Goal: Obtain resource: Obtain resource

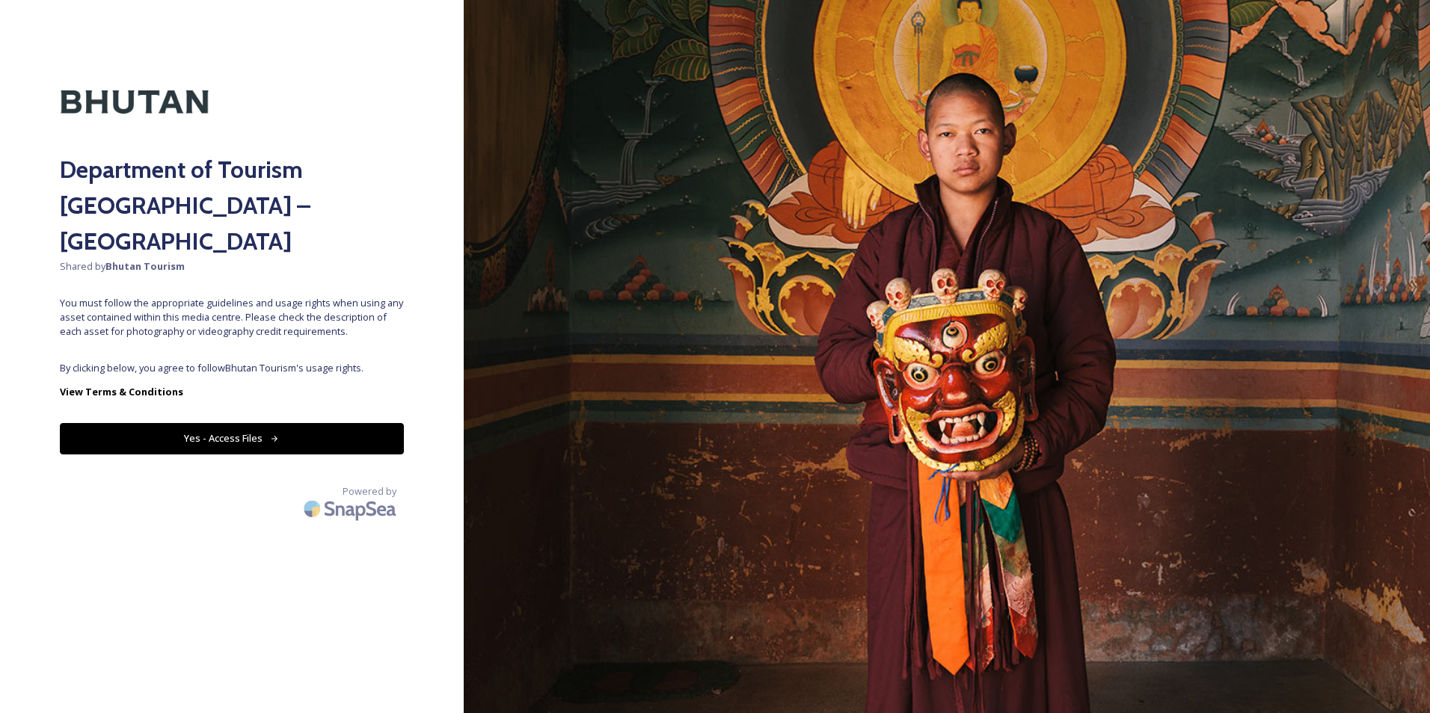
click at [256, 423] on button "Yes - Access Files" at bounding box center [232, 438] width 344 height 31
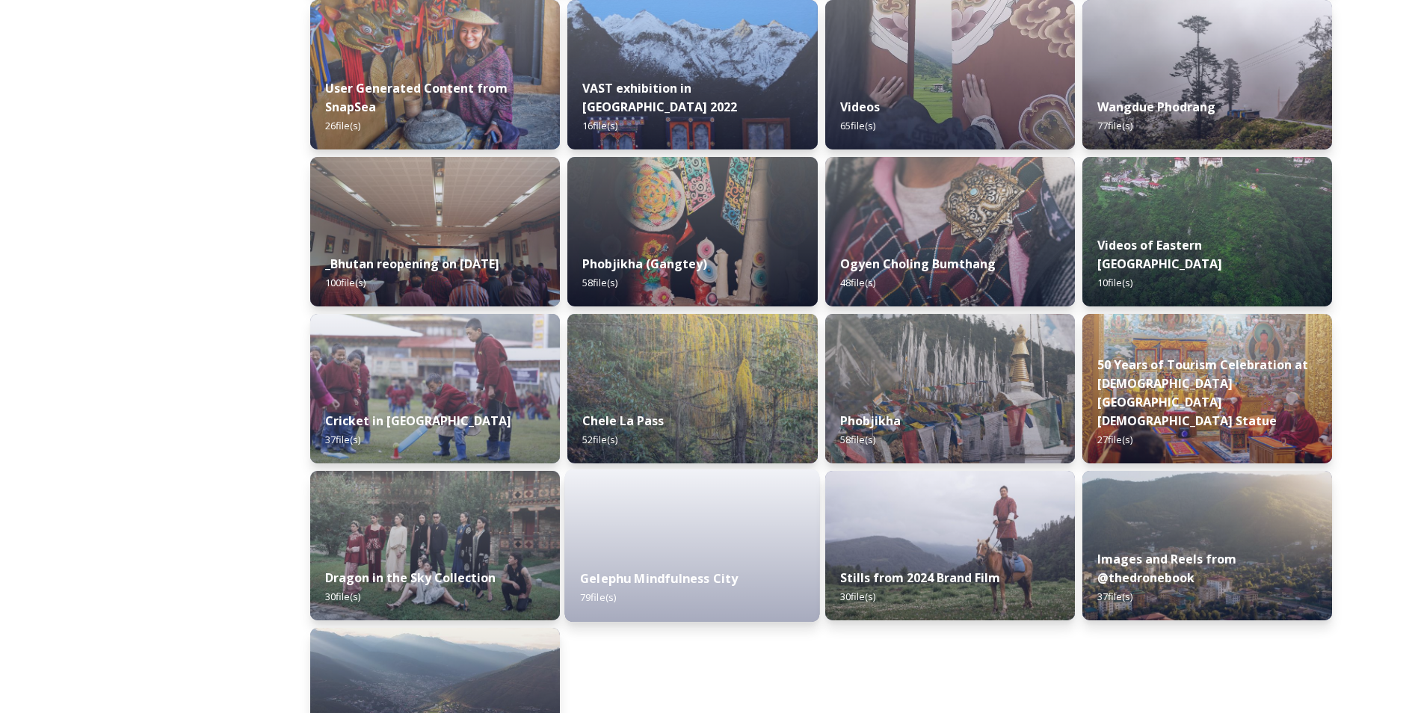
scroll to position [1732, 0]
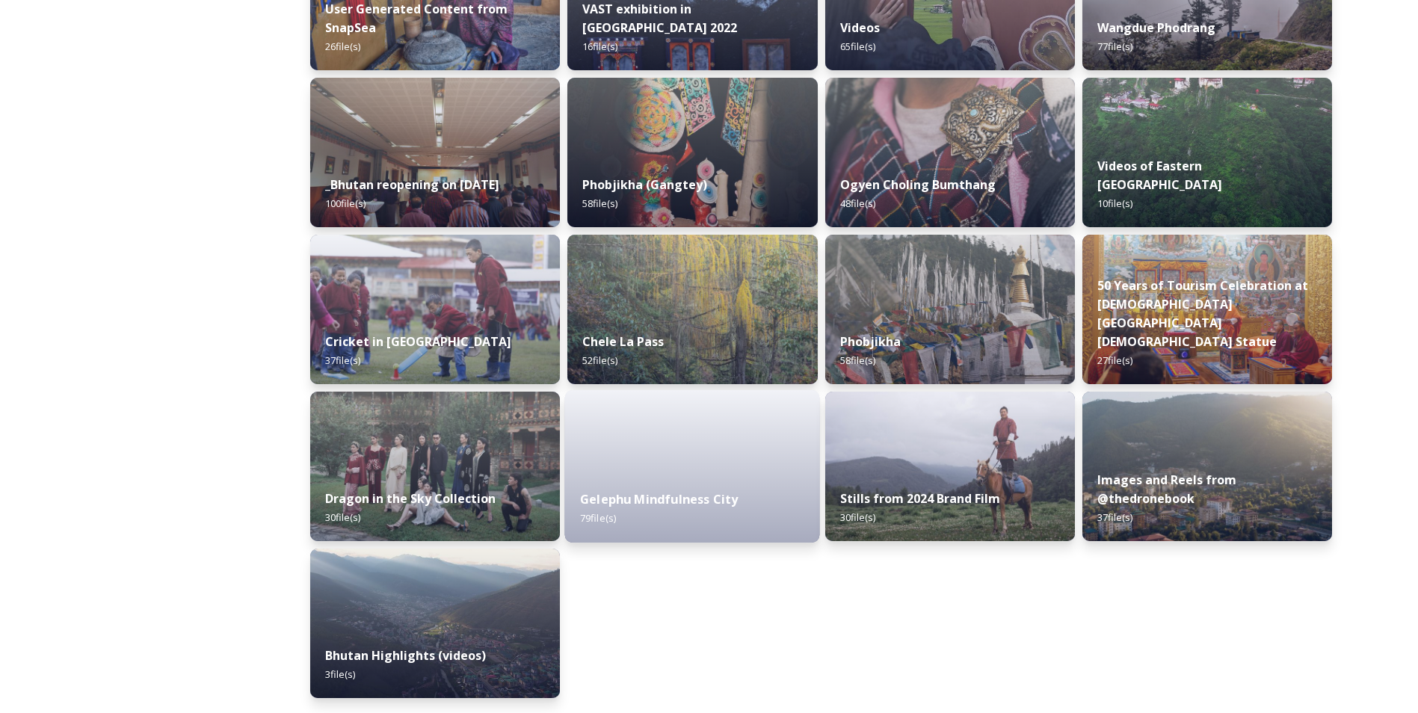
click at [667, 488] on div "Gelephu Mindfulness City 79 file(s)" at bounding box center [692, 509] width 255 height 68
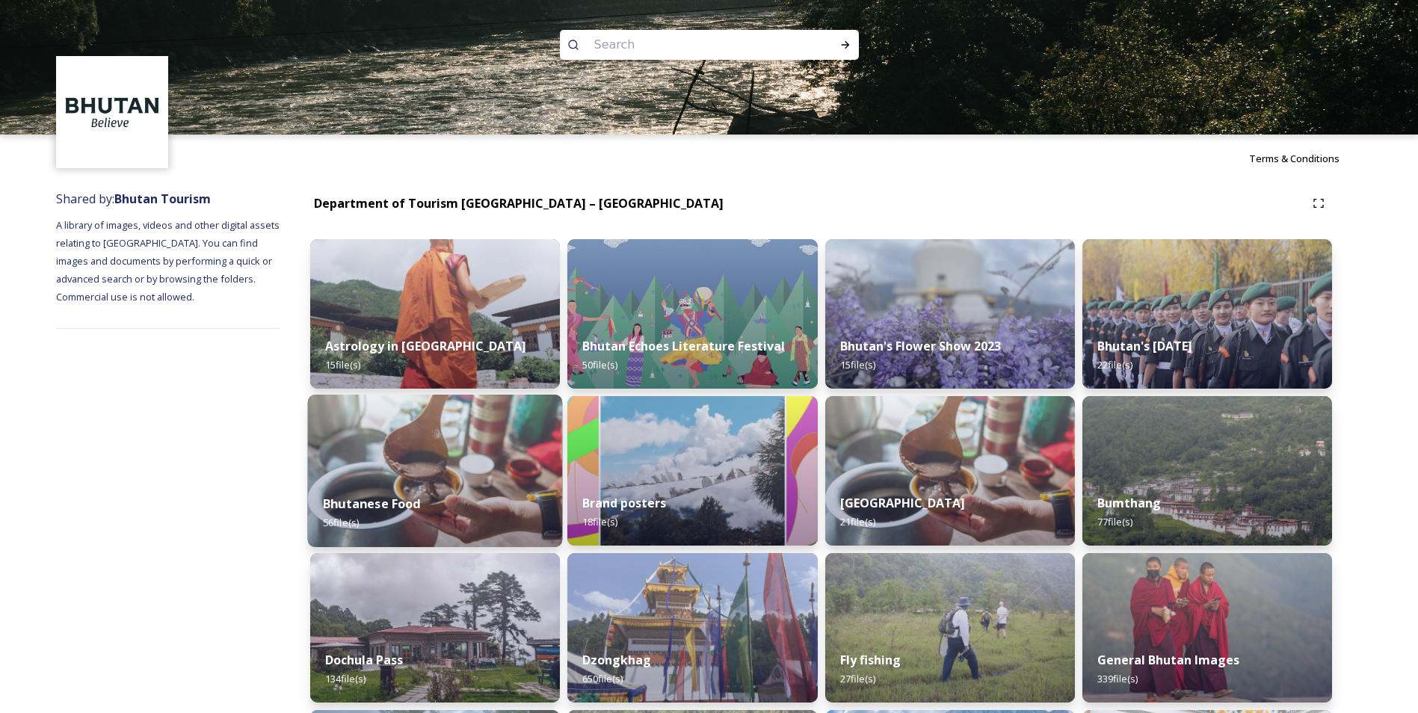
click at [440, 508] on div "Bhutanese Food 56 file(s)" at bounding box center [435, 513] width 255 height 68
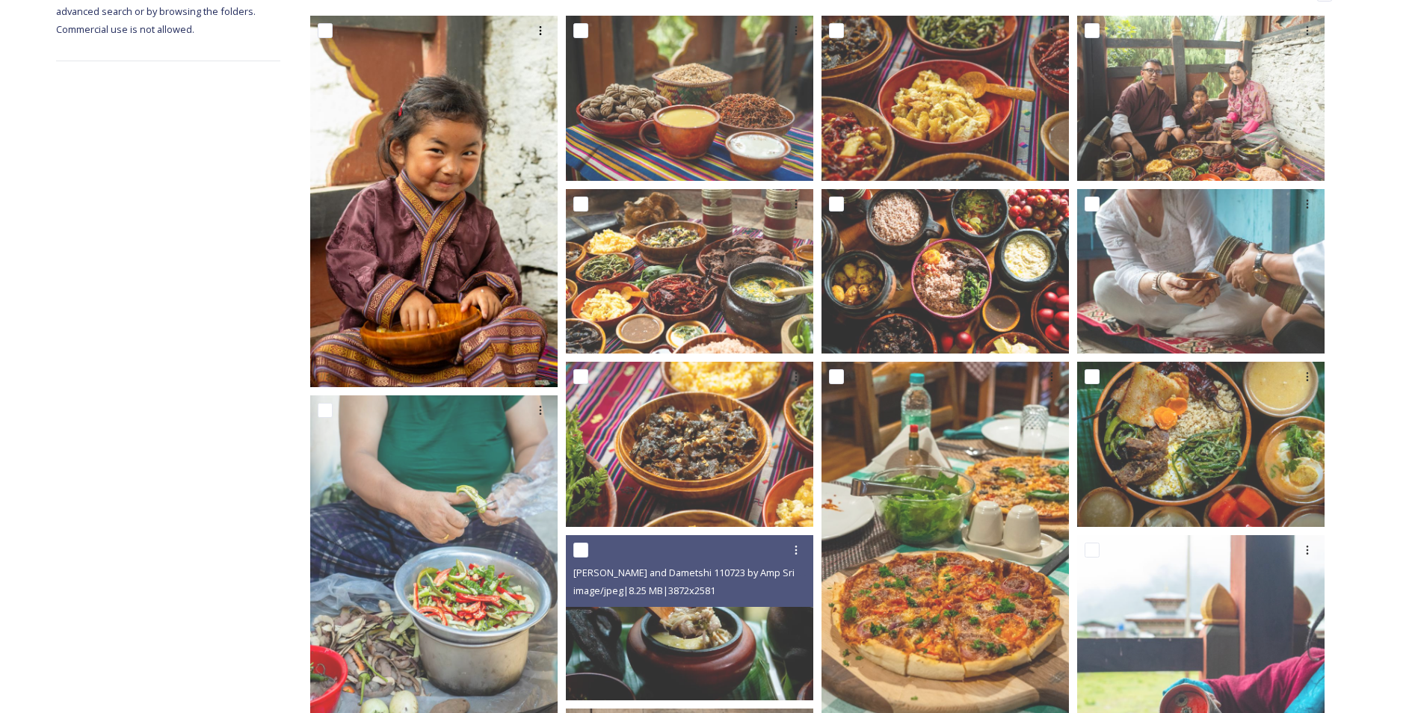
scroll to position [224, 0]
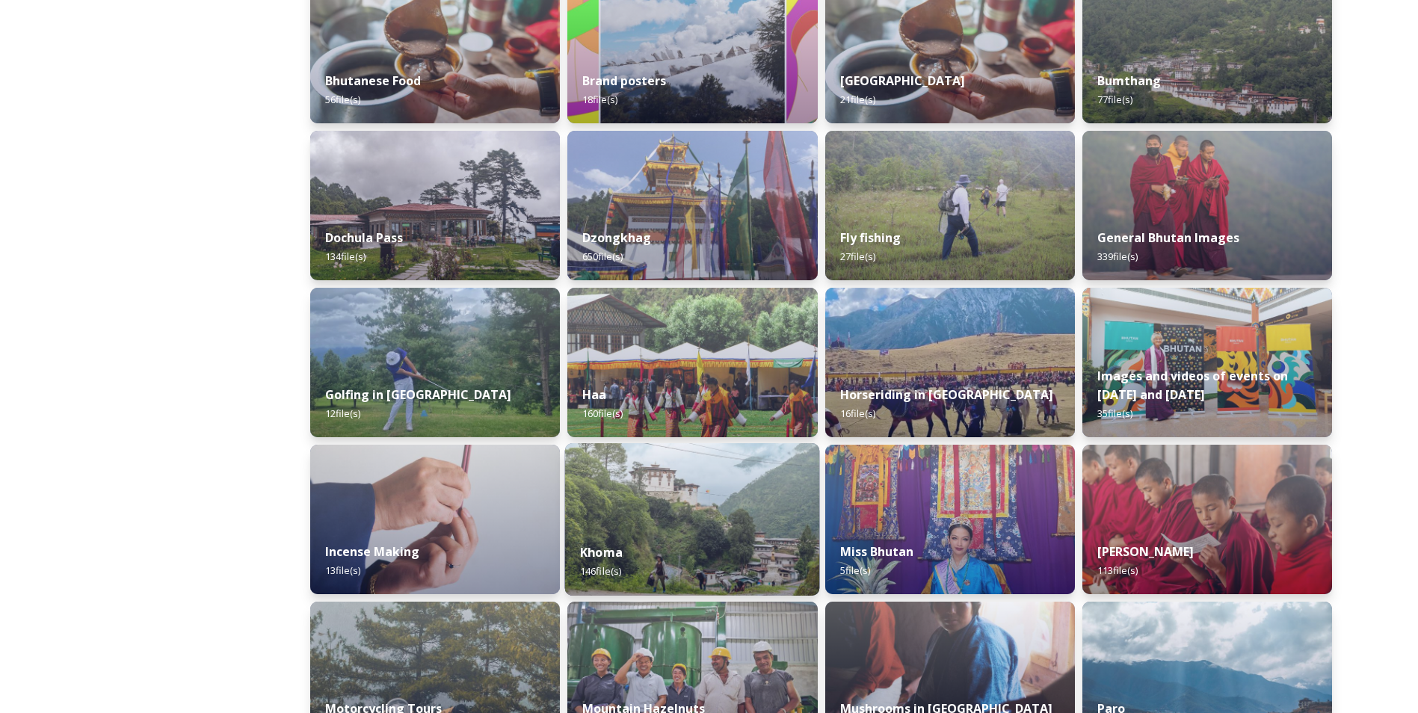
scroll to position [449, 0]
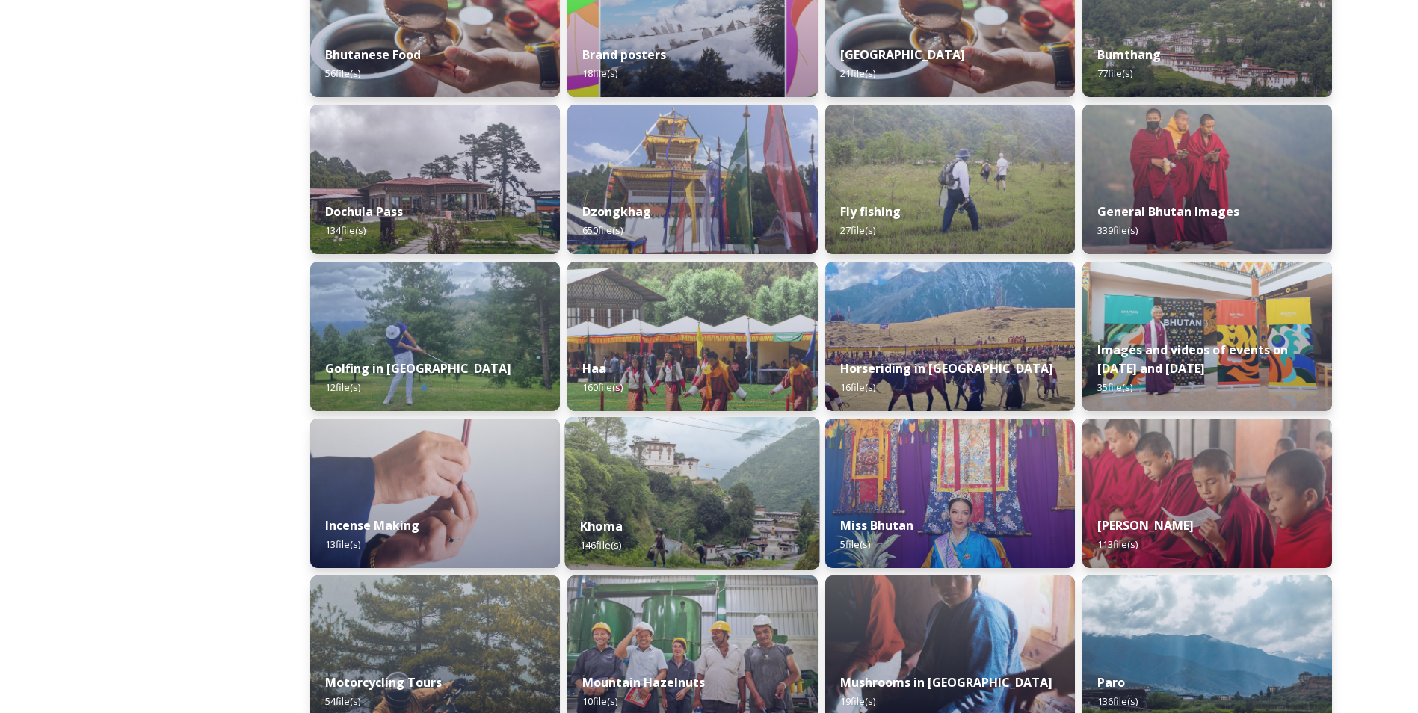
click at [745, 529] on div "Khoma 146 file(s)" at bounding box center [692, 536] width 255 height 68
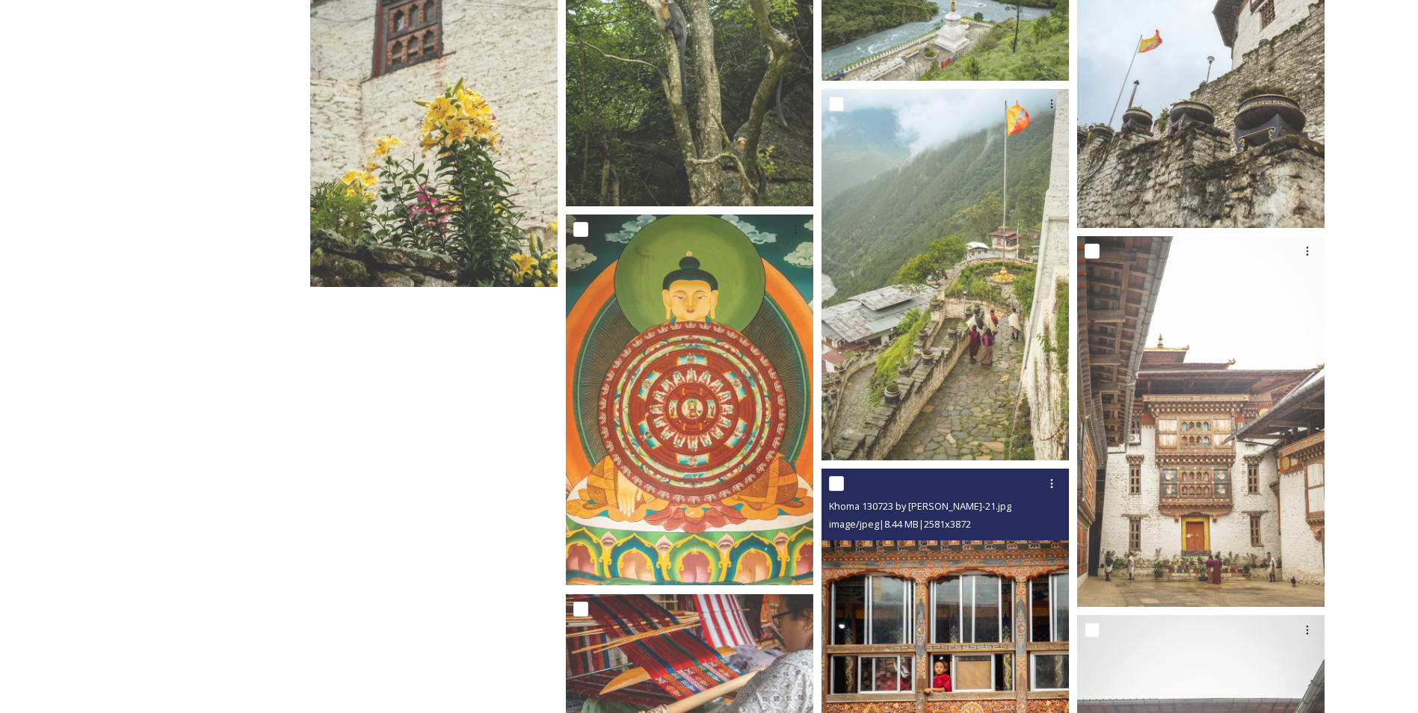
scroll to position [8149, 0]
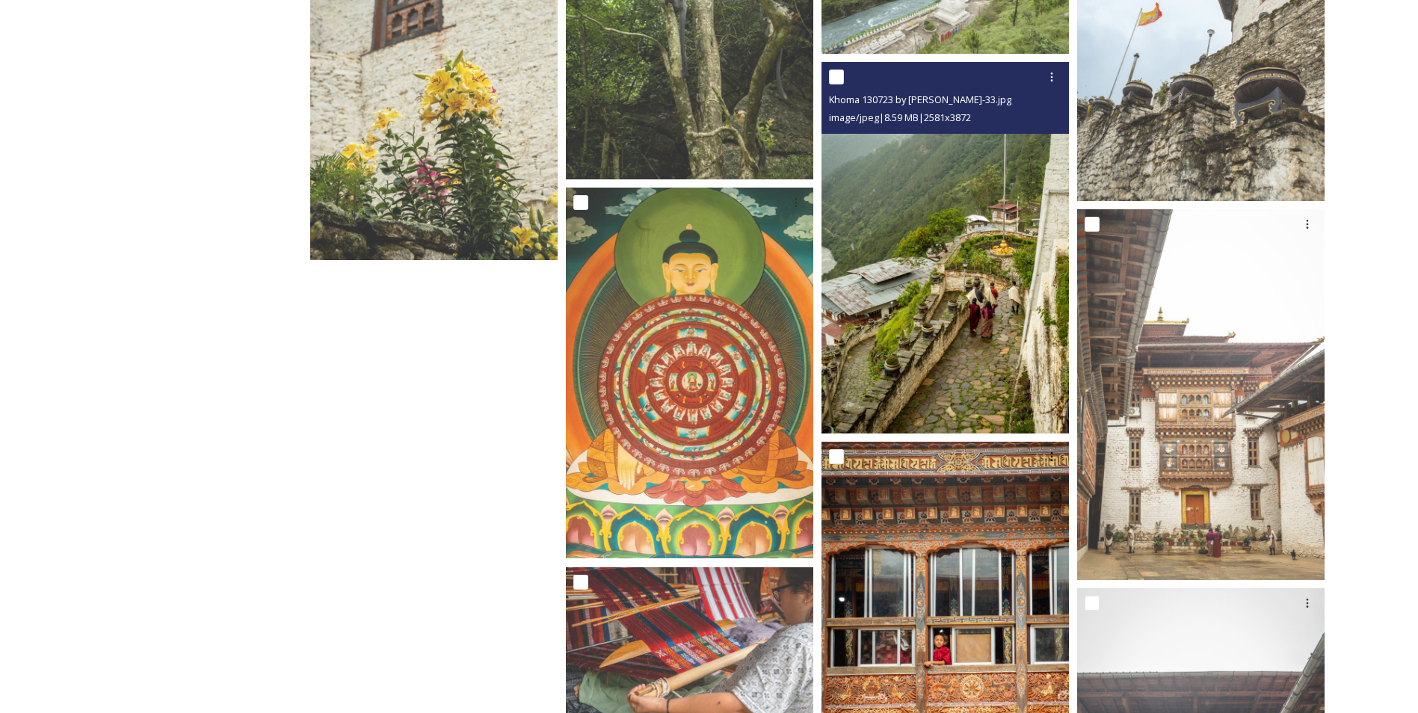
click at [982, 358] on img at bounding box center [945, 248] width 247 height 372
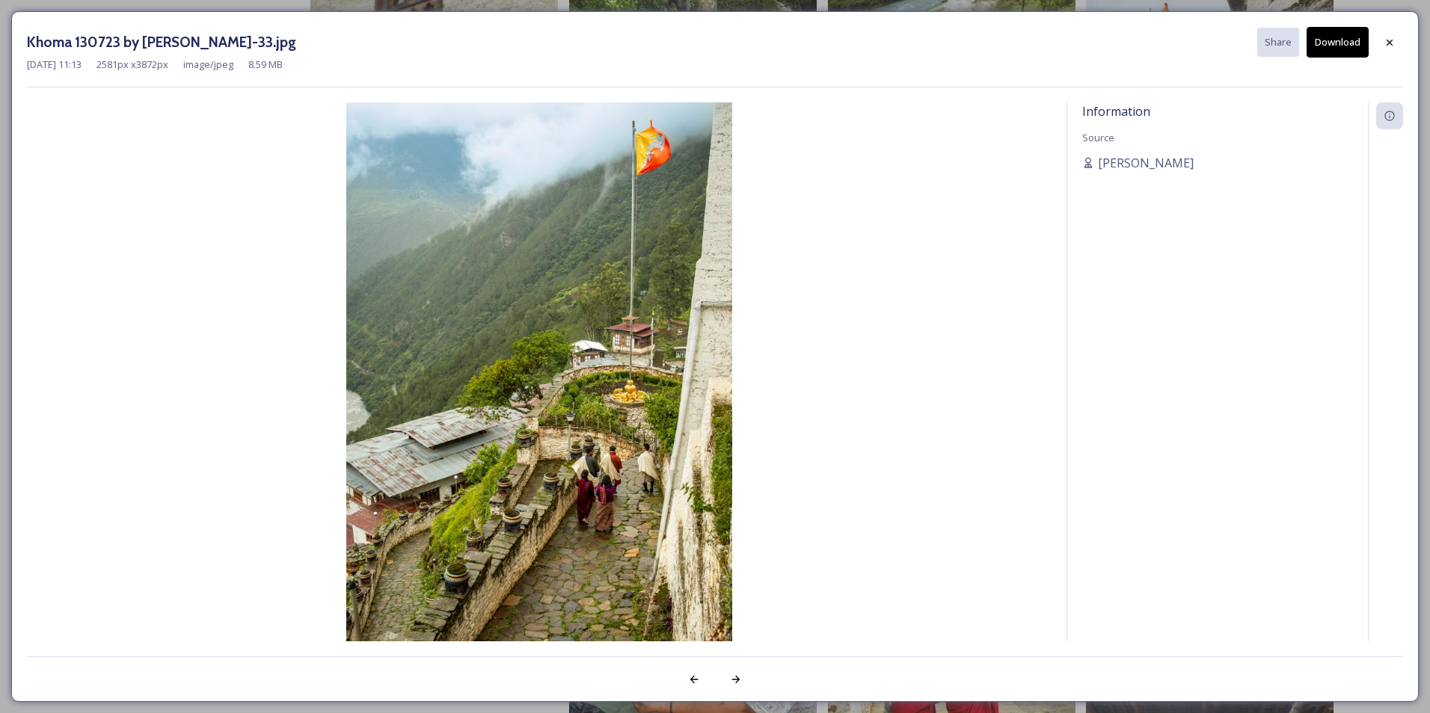
click at [676, 437] on img at bounding box center [539, 391] width 1024 height 579
click at [1391, 41] on icon at bounding box center [1389, 43] width 12 height 12
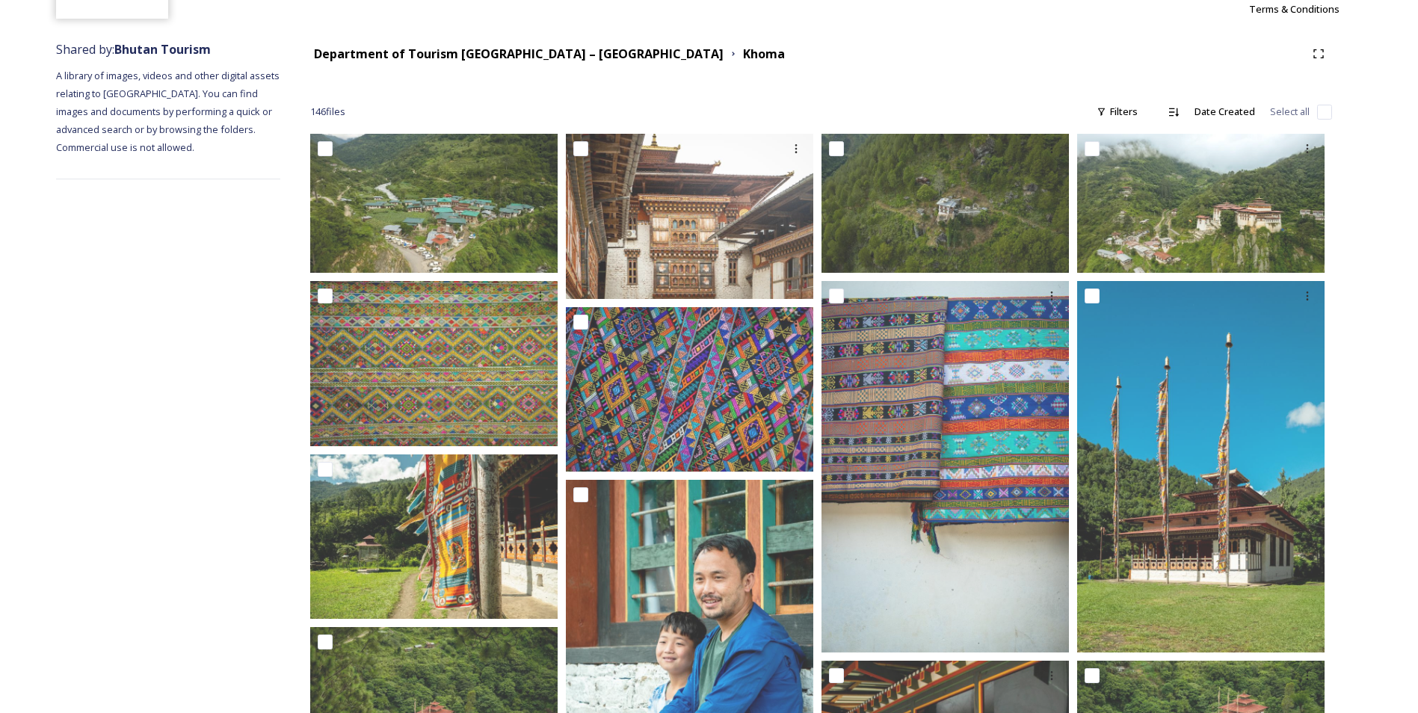
scroll to position [0, 0]
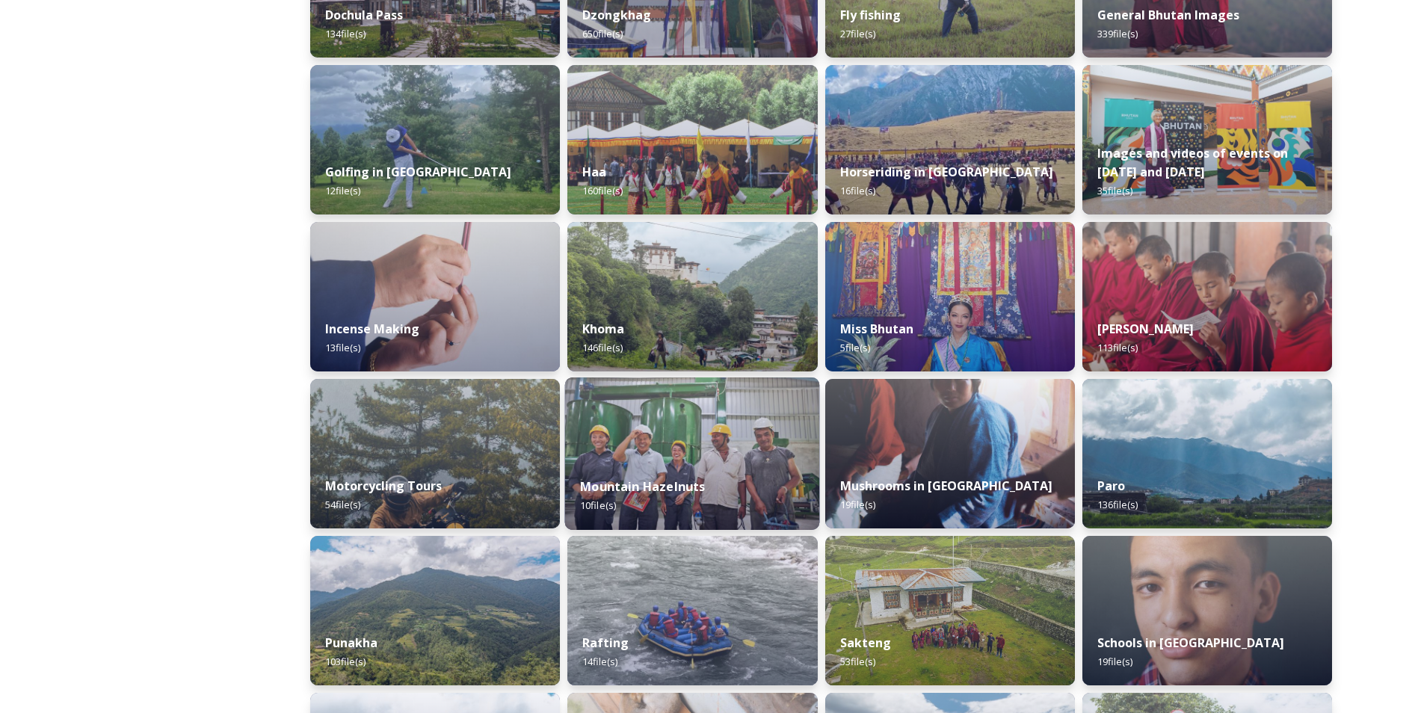
scroll to position [673, 0]
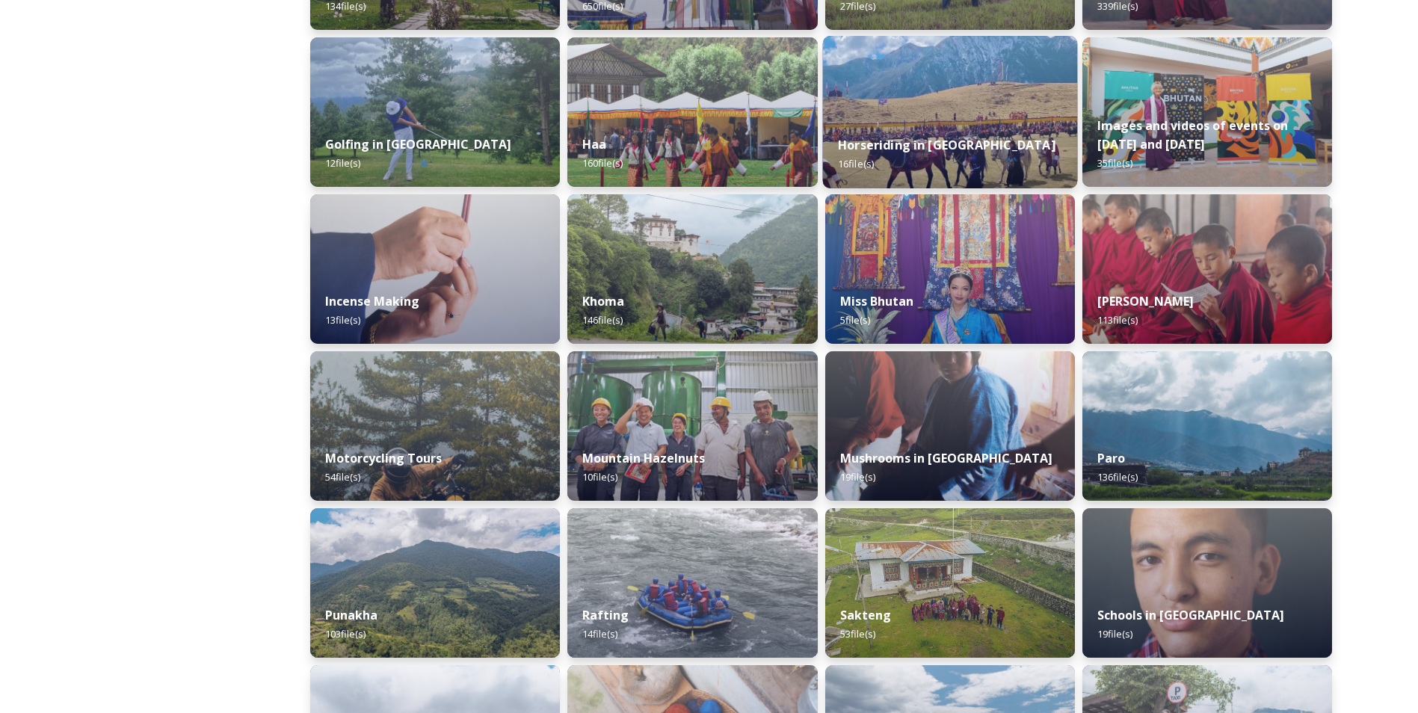
click at [1006, 126] on div "Horseriding in [GEOGRAPHIC_DATA] 16 file(s)" at bounding box center [949, 154] width 255 height 68
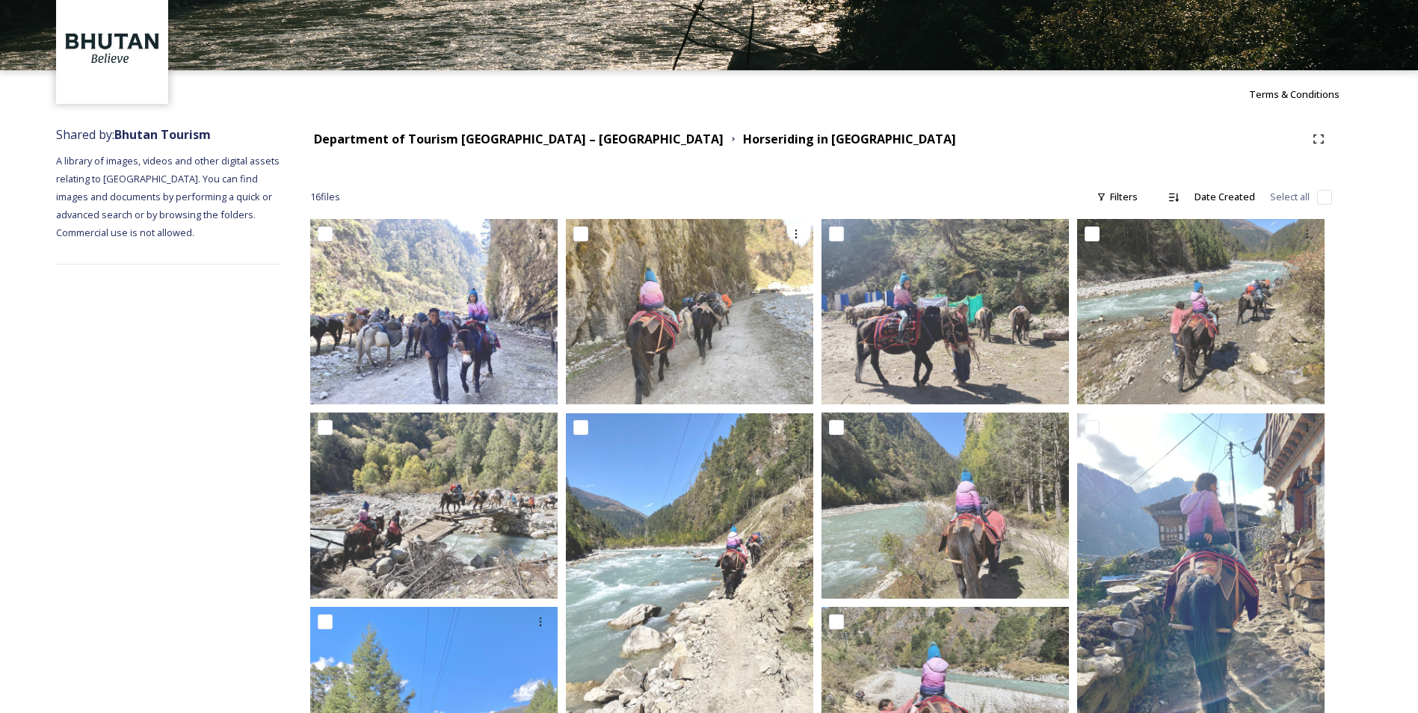
scroll to position [35, 0]
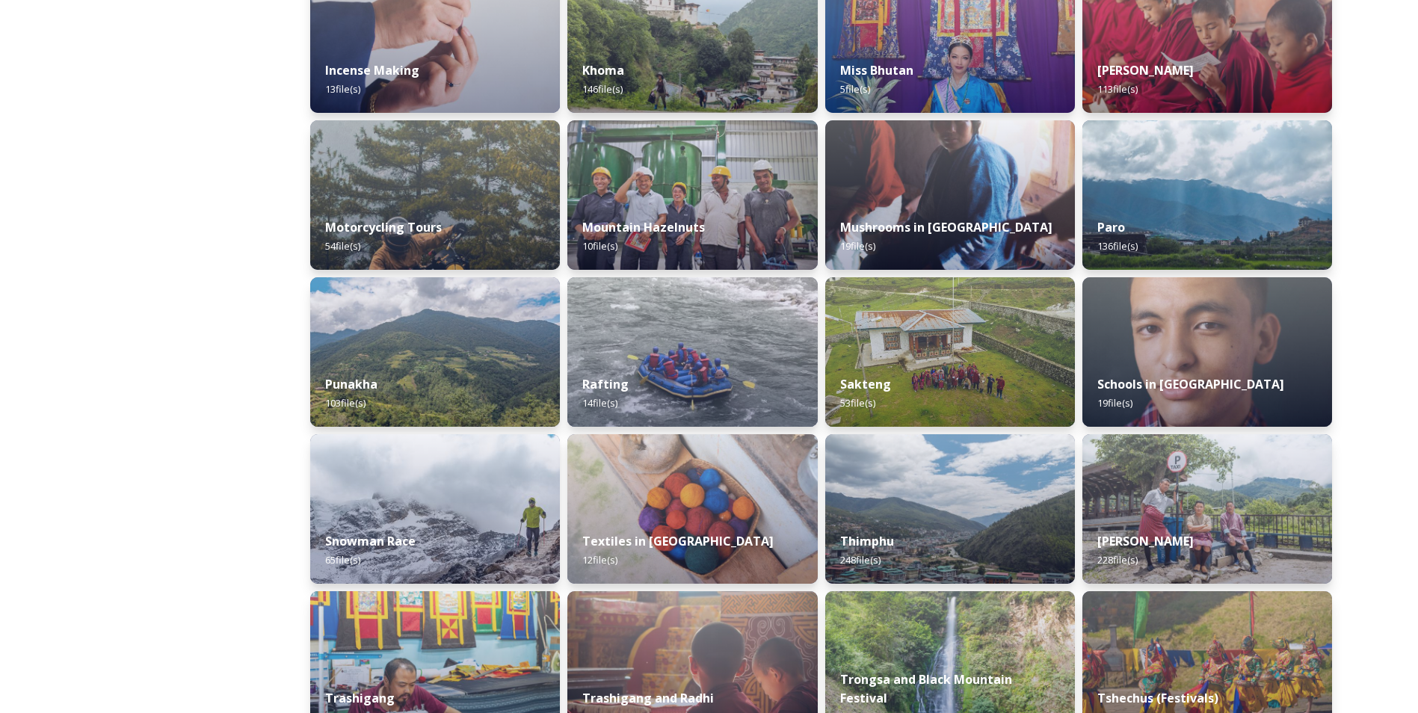
scroll to position [897, 0]
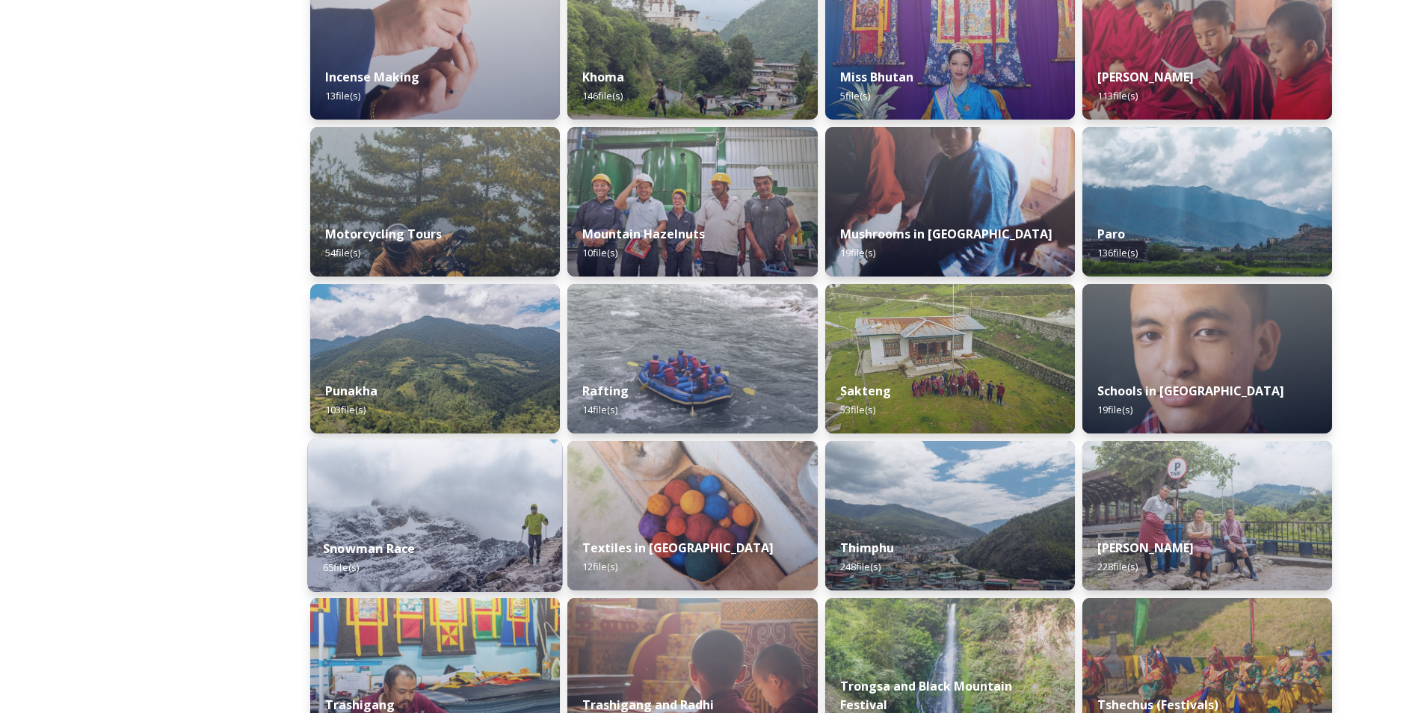
click at [418, 550] on div "Snowman Race 65 file(s)" at bounding box center [435, 558] width 255 height 68
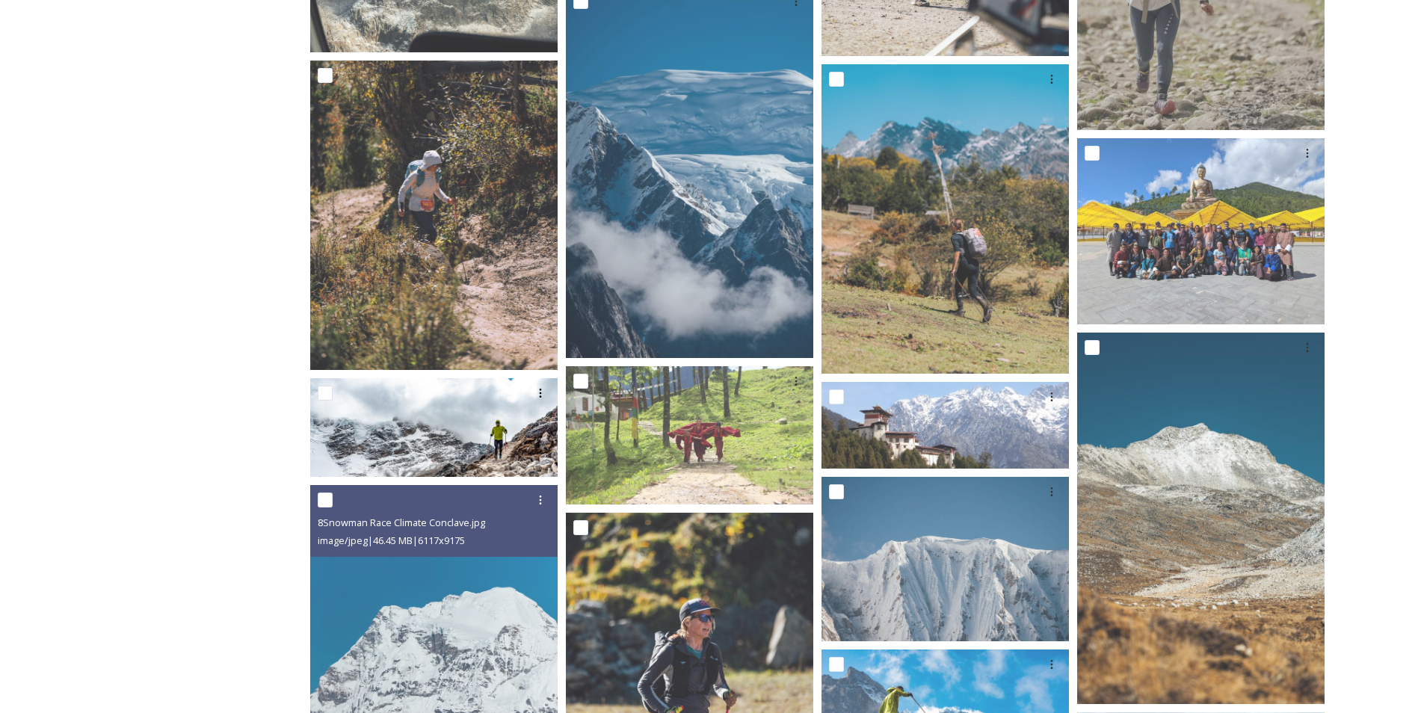
scroll to position [1794, 0]
